Goal: Navigation & Orientation: Go to known website

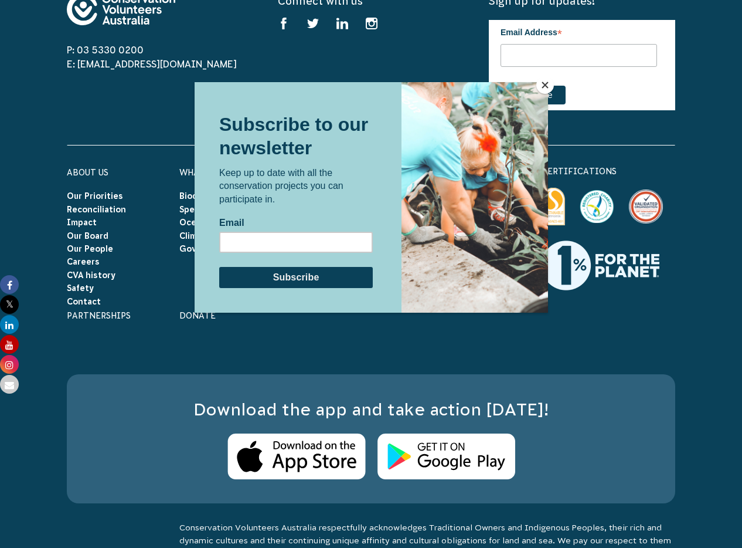
scroll to position [3722, 0]
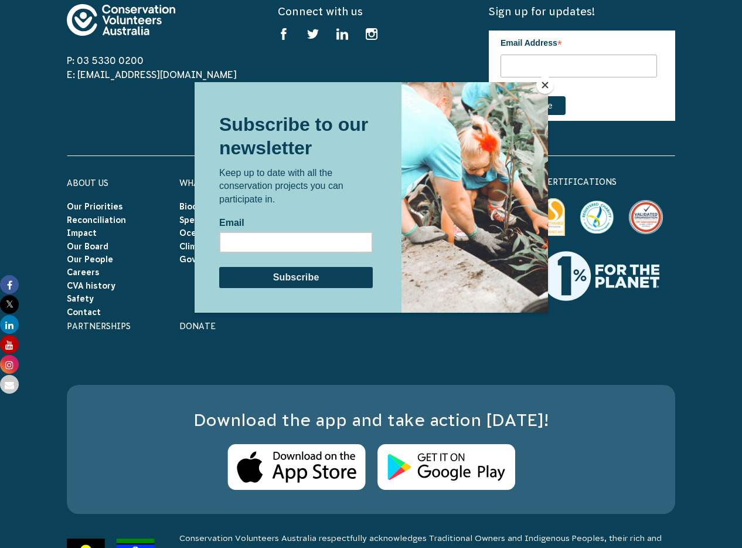
click at [548, 86] on button "Close" at bounding box center [545, 85] width 18 height 18
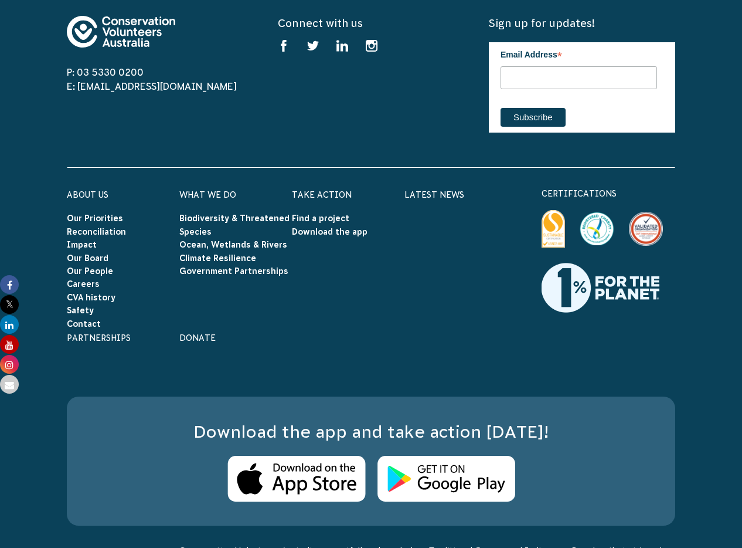
scroll to position [3861, 0]
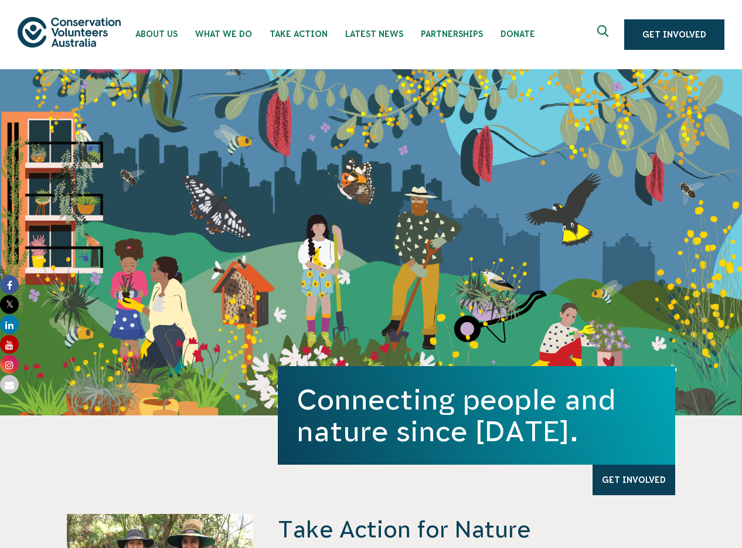
scroll to position [3735, 0]
